Goal: Information Seeking & Learning: Learn about a topic

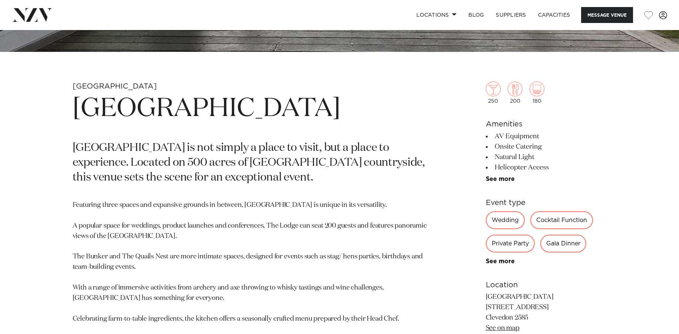
scroll to position [297, 0]
click at [506, 216] on div "Wedding" at bounding box center [505, 220] width 39 height 18
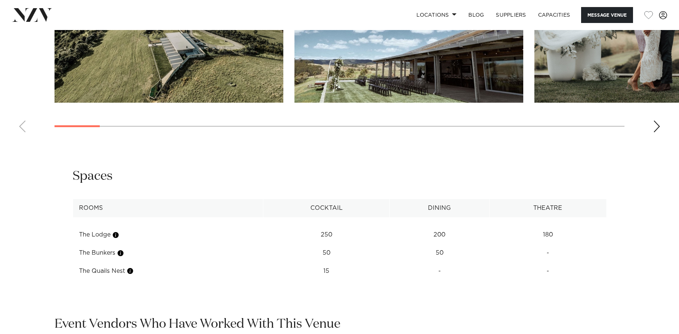
scroll to position [890, 0]
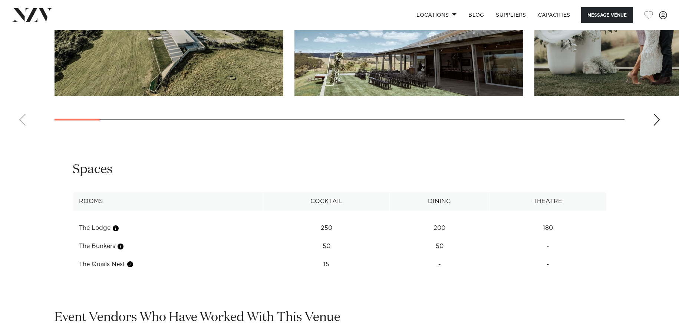
click at [659, 114] on div "Next slide" at bounding box center [656, 120] width 7 height 12
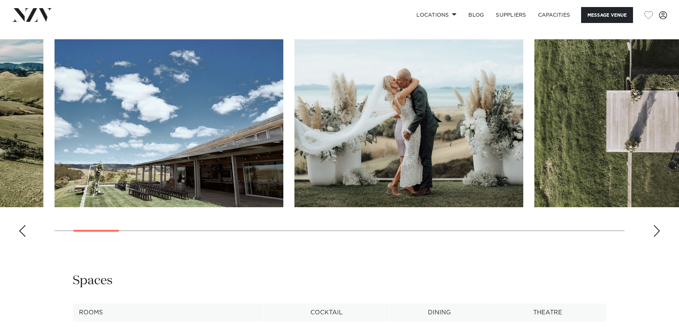
scroll to position [741, 0]
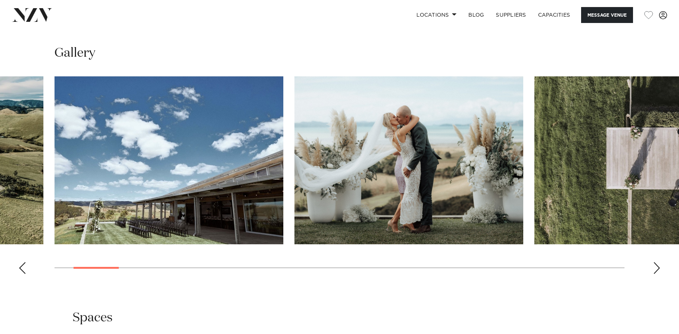
click at [658, 262] on div "Next slide" at bounding box center [656, 268] width 7 height 12
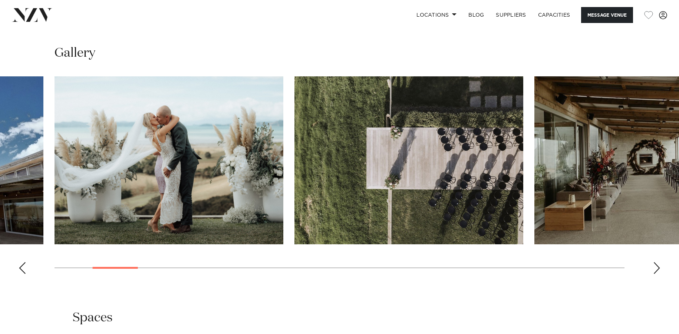
click at [658, 262] on div "Next slide" at bounding box center [656, 268] width 7 height 12
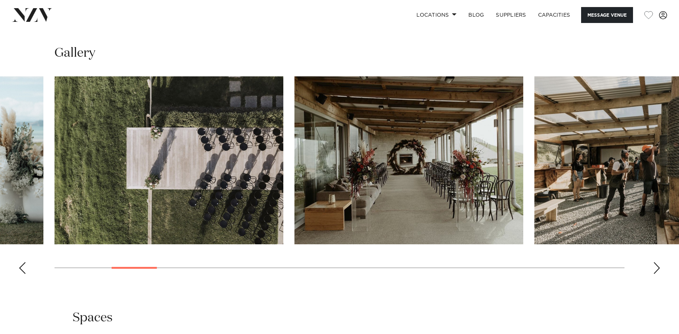
click at [658, 262] on div "Next slide" at bounding box center [656, 268] width 7 height 12
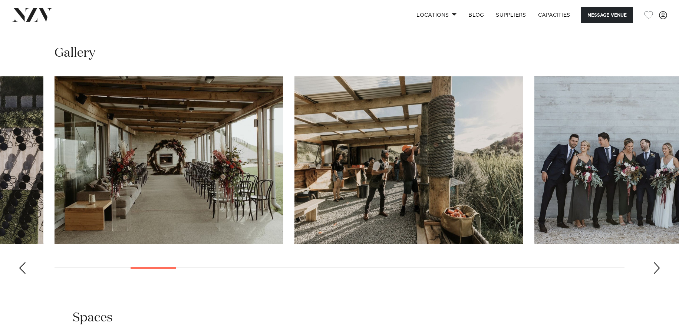
click at [658, 262] on div "Next slide" at bounding box center [656, 268] width 7 height 12
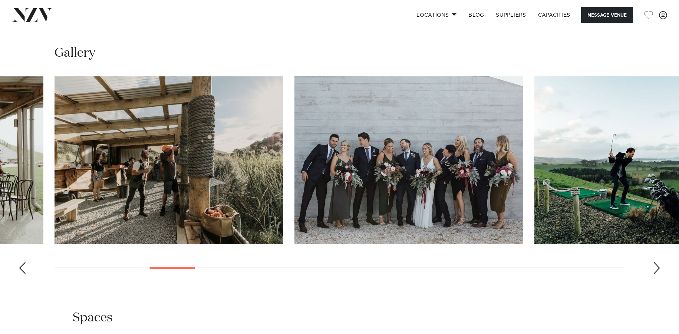
click at [658, 262] on div "Next slide" at bounding box center [656, 268] width 7 height 12
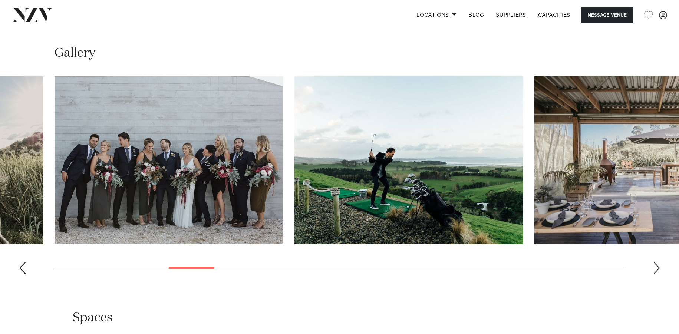
click at [658, 262] on div "Next slide" at bounding box center [656, 268] width 7 height 12
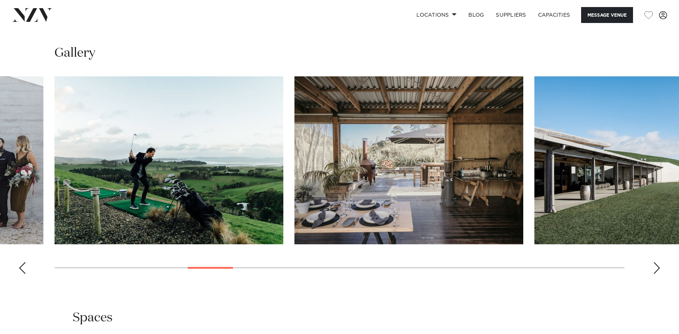
click at [658, 262] on div "Next slide" at bounding box center [656, 268] width 7 height 12
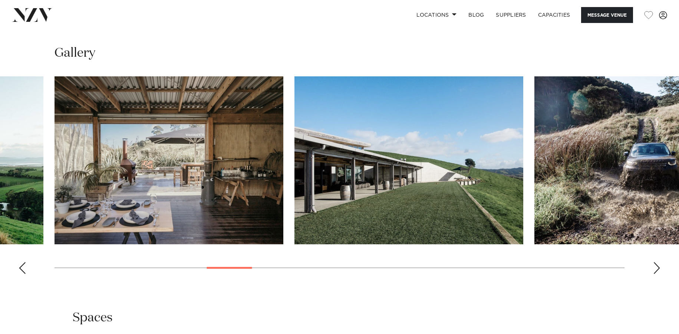
click at [658, 262] on div "Next slide" at bounding box center [656, 268] width 7 height 12
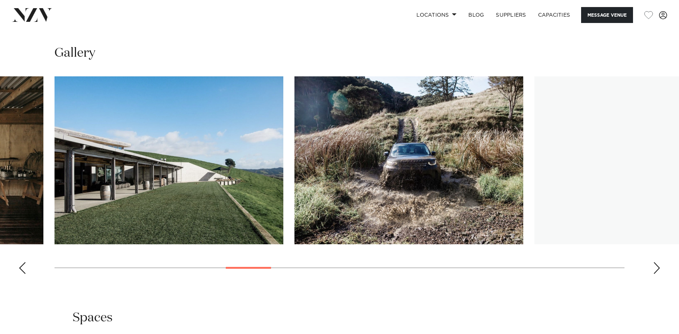
click at [658, 262] on div "Next slide" at bounding box center [656, 268] width 7 height 12
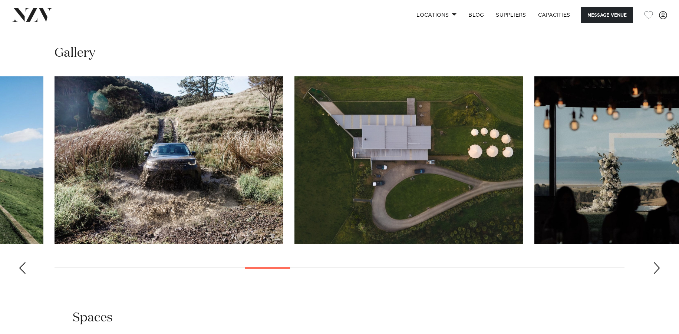
click at [658, 262] on div "Next slide" at bounding box center [656, 268] width 7 height 12
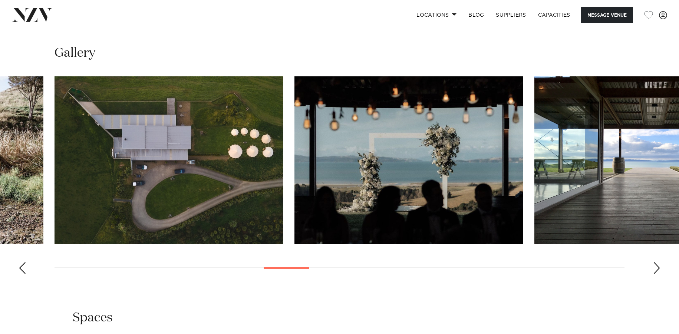
click at [658, 262] on div "Next slide" at bounding box center [656, 268] width 7 height 12
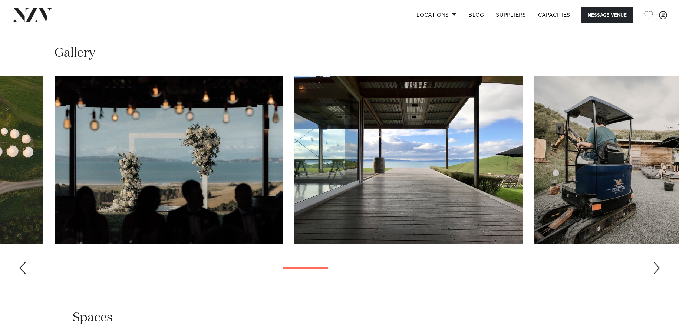
click at [658, 262] on div "Next slide" at bounding box center [656, 268] width 7 height 12
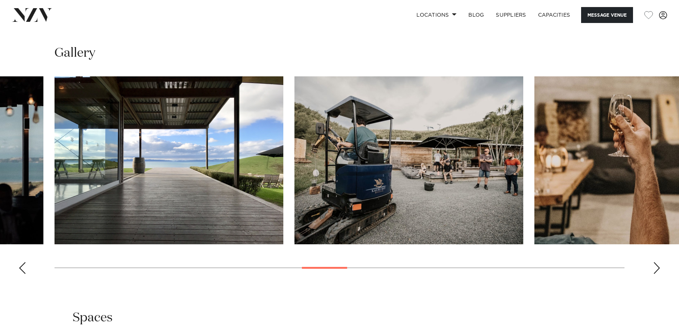
click at [658, 262] on div "Next slide" at bounding box center [656, 268] width 7 height 12
